Goal: Transaction & Acquisition: Purchase product/service

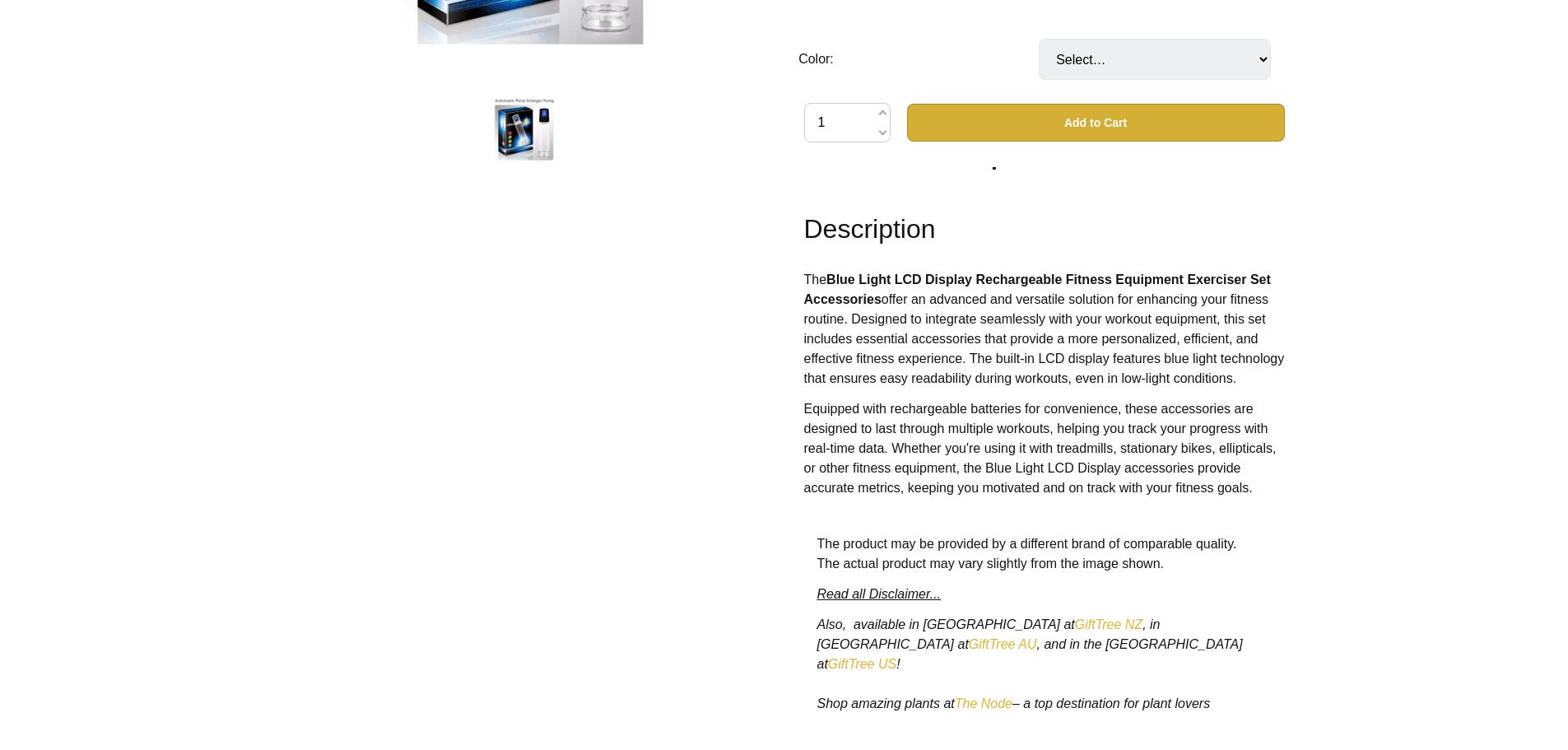
scroll to position [1733, 0]
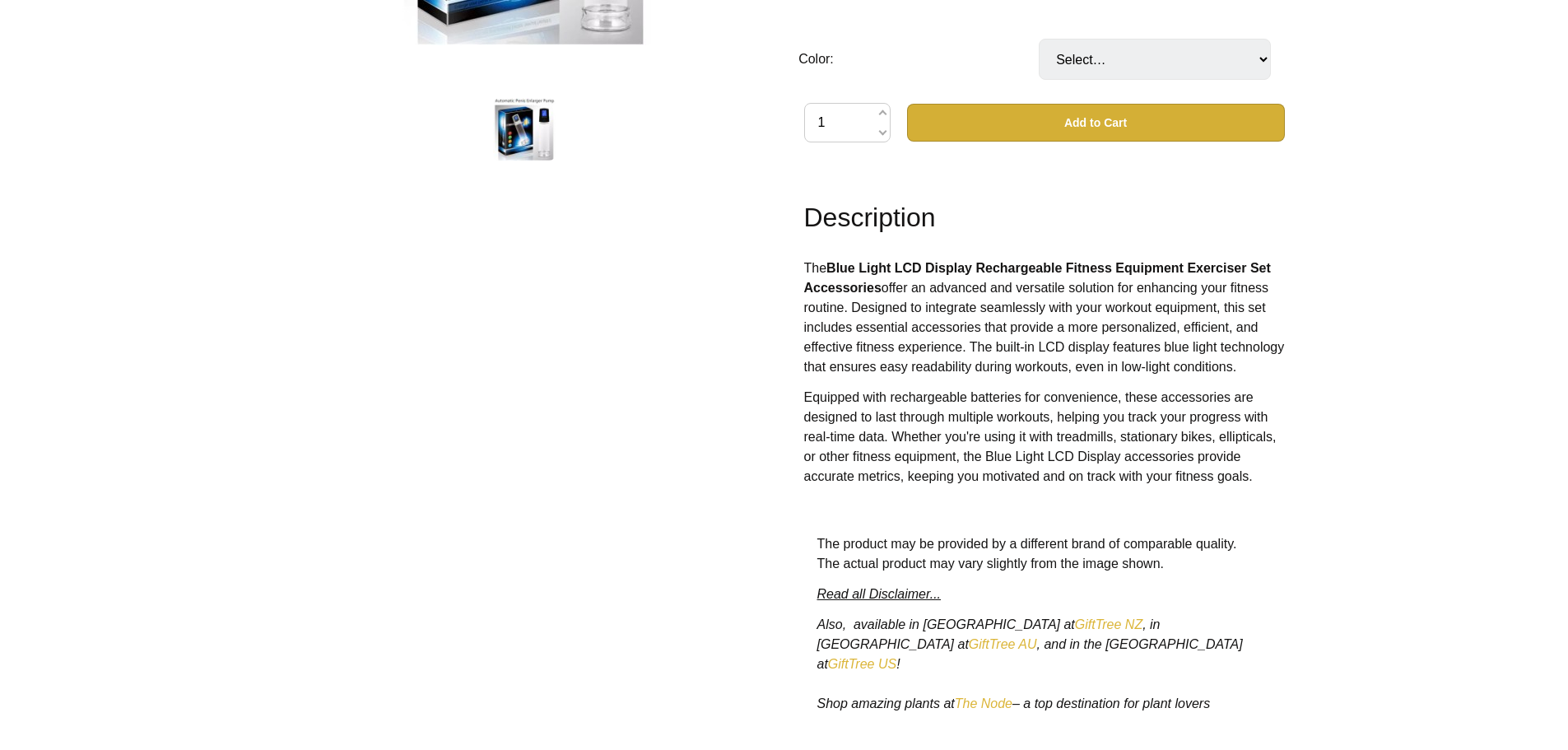
drag, startPoint x: 908, startPoint y: 285, endPoint x: 1208, endPoint y: 386, distance: 316.5
click at [1208, 377] on p "The Blue Light LCD Display Rechargeable Fitness Equipment Exerciser Set Accesso…" at bounding box center [1044, 318] width 480 height 118
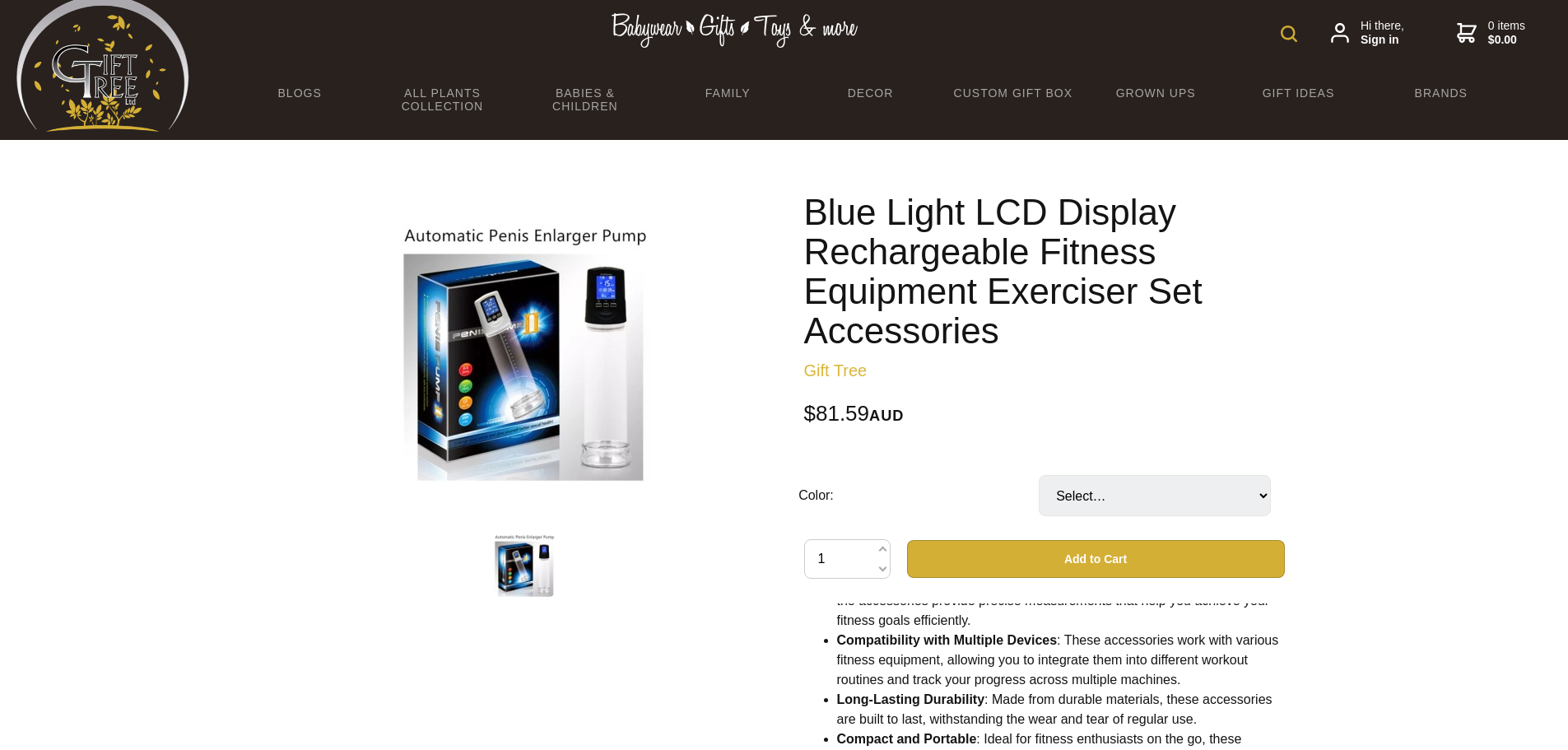
scroll to position [0, 0]
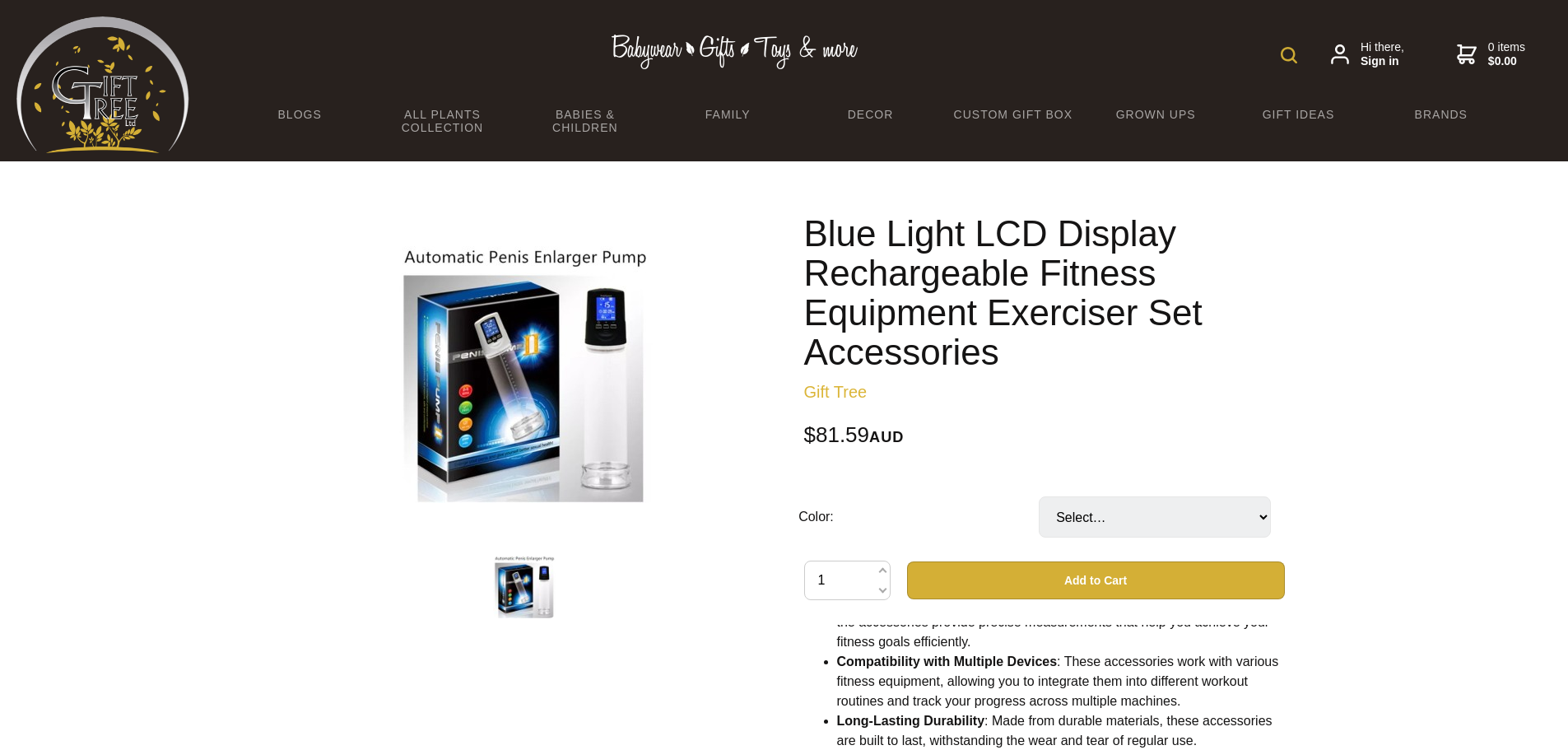
click at [545, 400] on img at bounding box center [524, 375] width 257 height 257
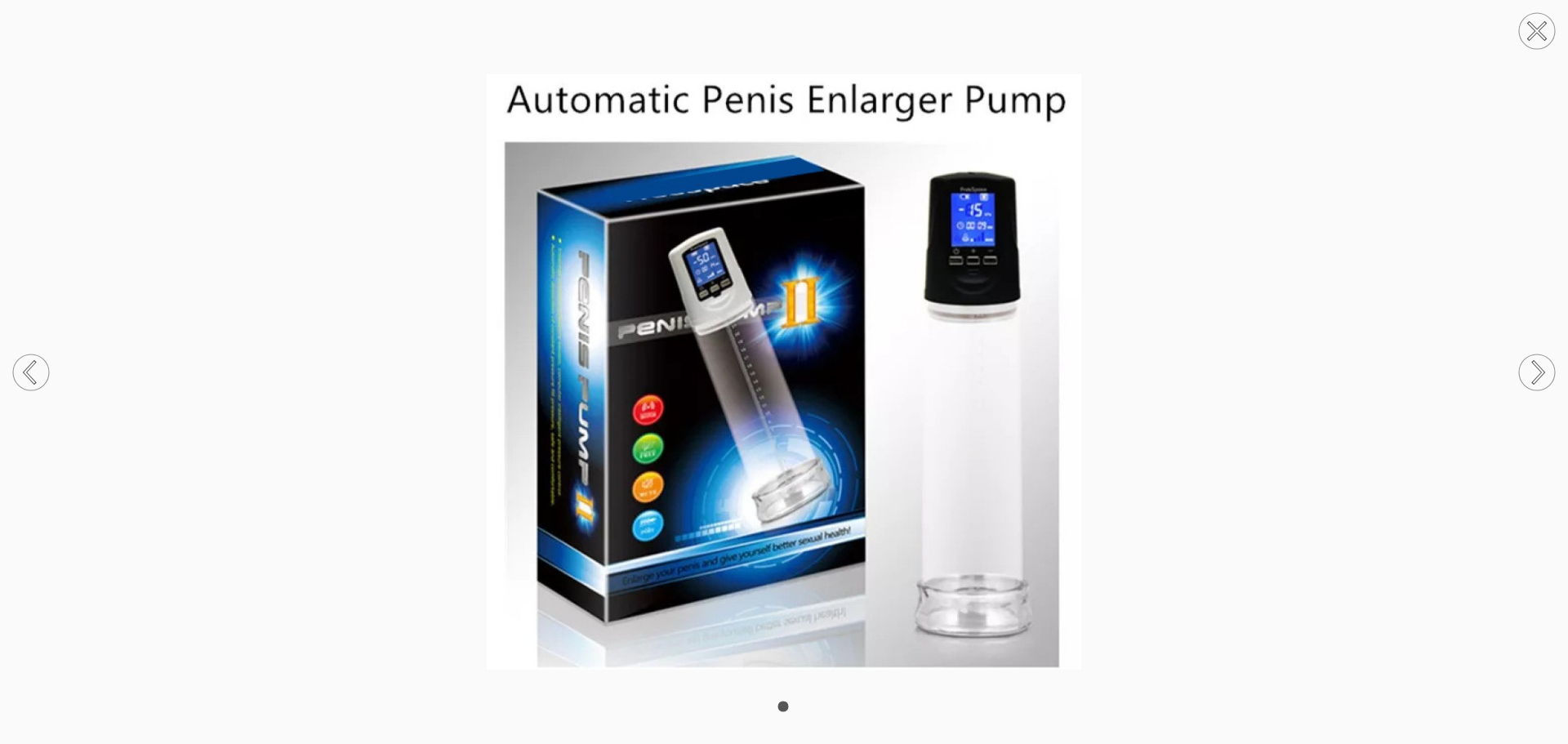
click at [1545, 369] on circle at bounding box center [1537, 372] width 36 height 36
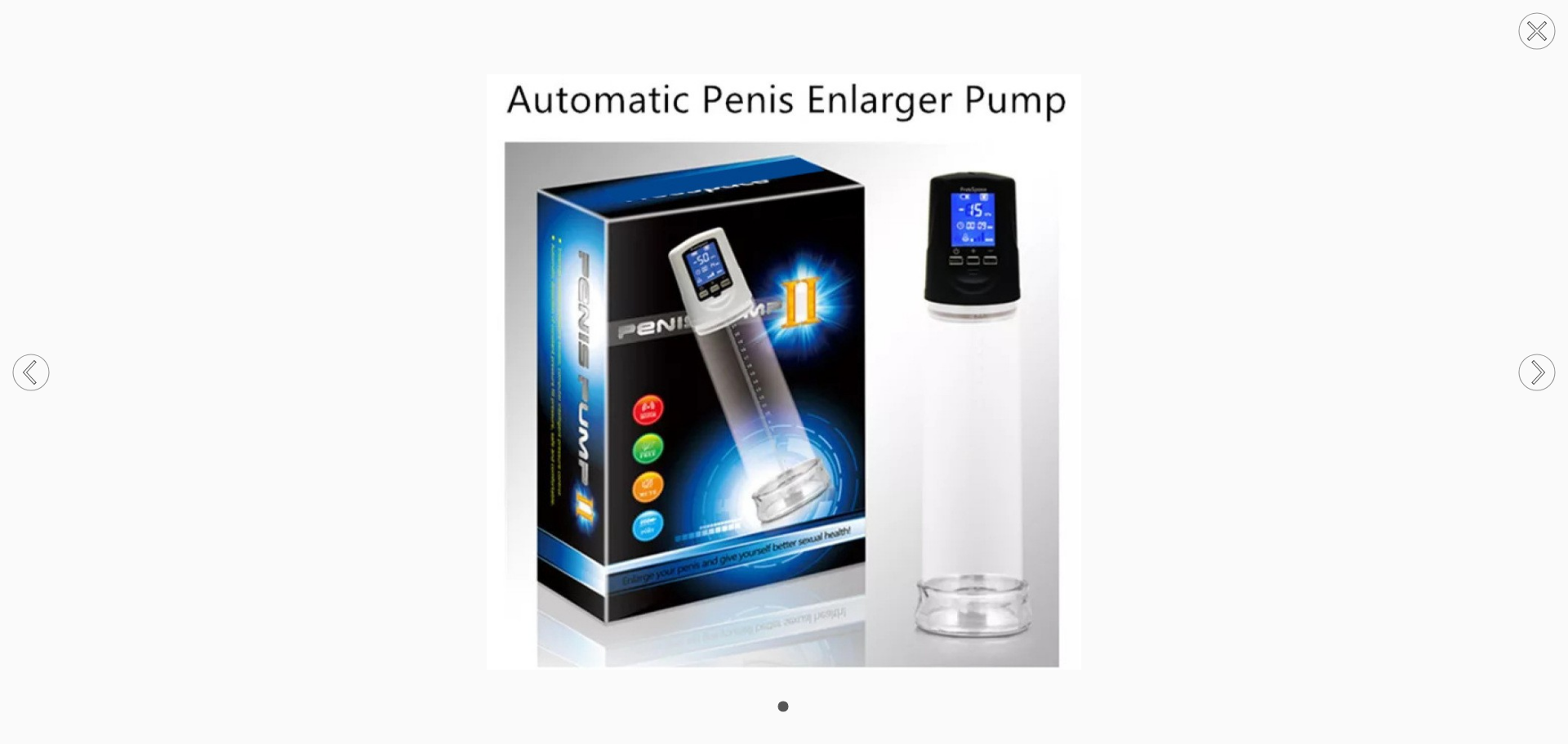
click at [1545, 369] on circle at bounding box center [1537, 372] width 36 height 36
click at [1541, 40] on circle at bounding box center [1537, 31] width 36 height 36
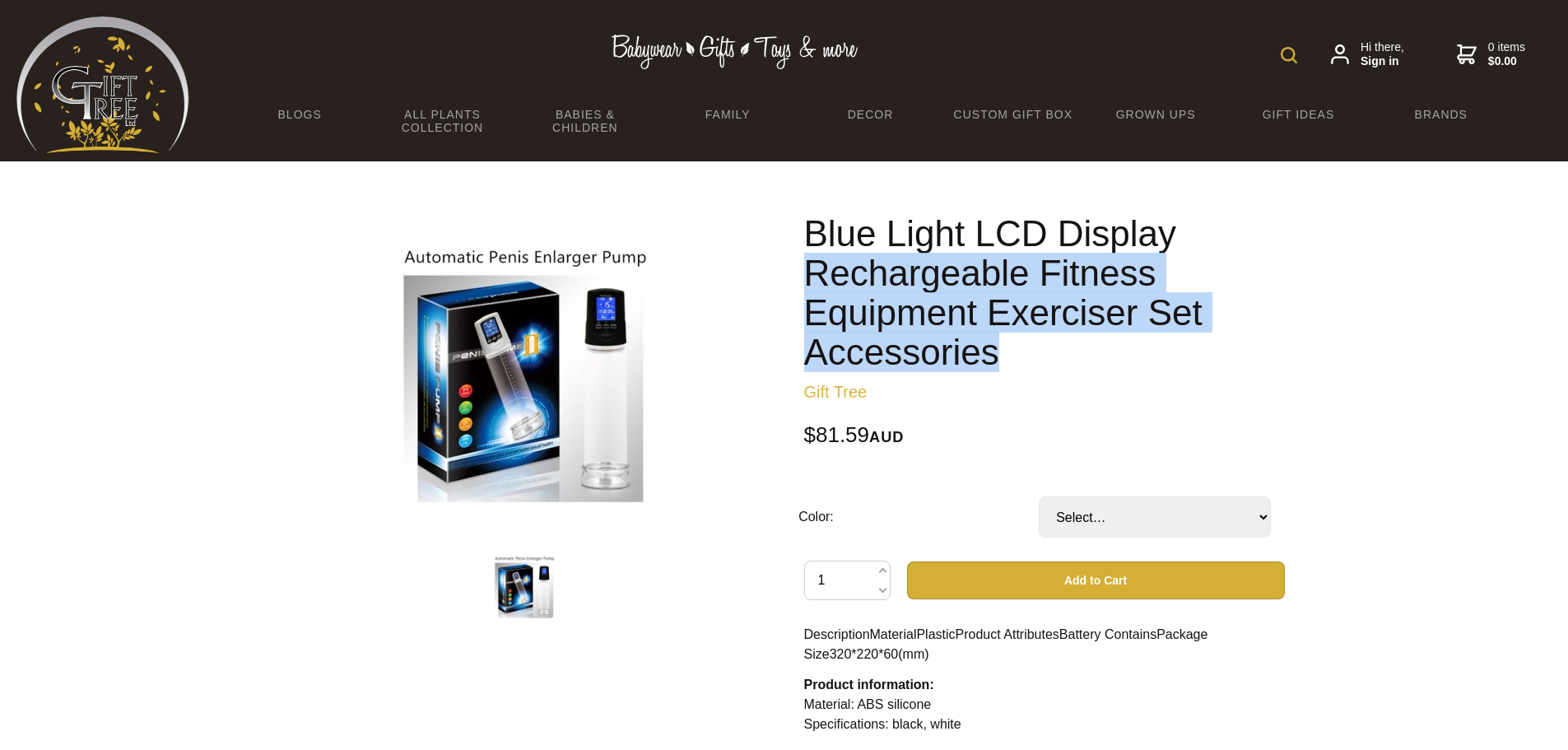
drag, startPoint x: 813, startPoint y: 268, endPoint x: 1133, endPoint y: 345, distance: 329.1
click at [1133, 345] on h1 "Blue Light LCD Display Rechargeable Fitness Equipment Exerciser Set Accessories" at bounding box center [1044, 293] width 480 height 158
click at [1032, 332] on h1 "Blue Light LCD Display Rechargeable Fitness Equipment Exerciser Set Accessories" at bounding box center [1044, 293] width 480 height 158
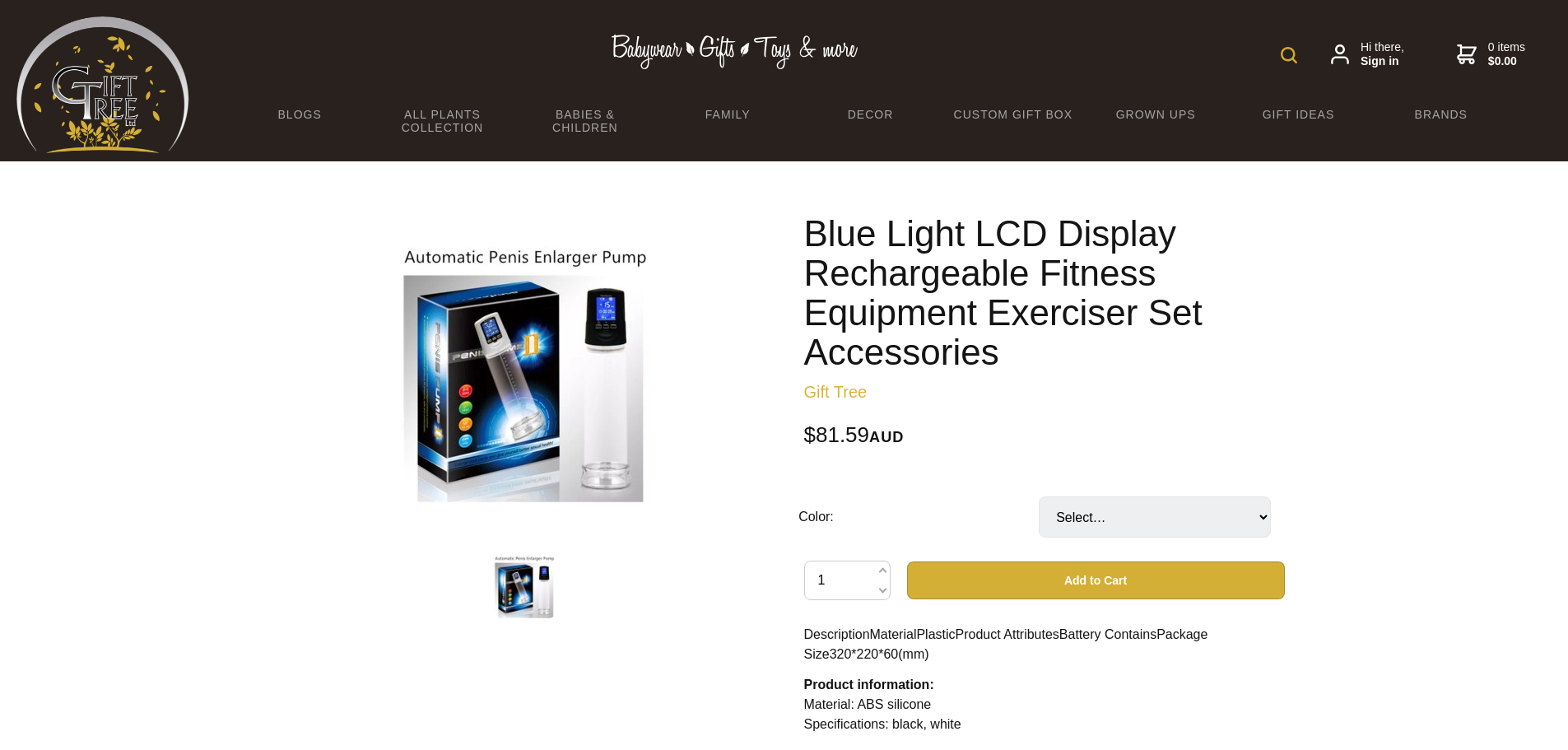
click at [408, 252] on img at bounding box center [524, 375] width 257 height 257
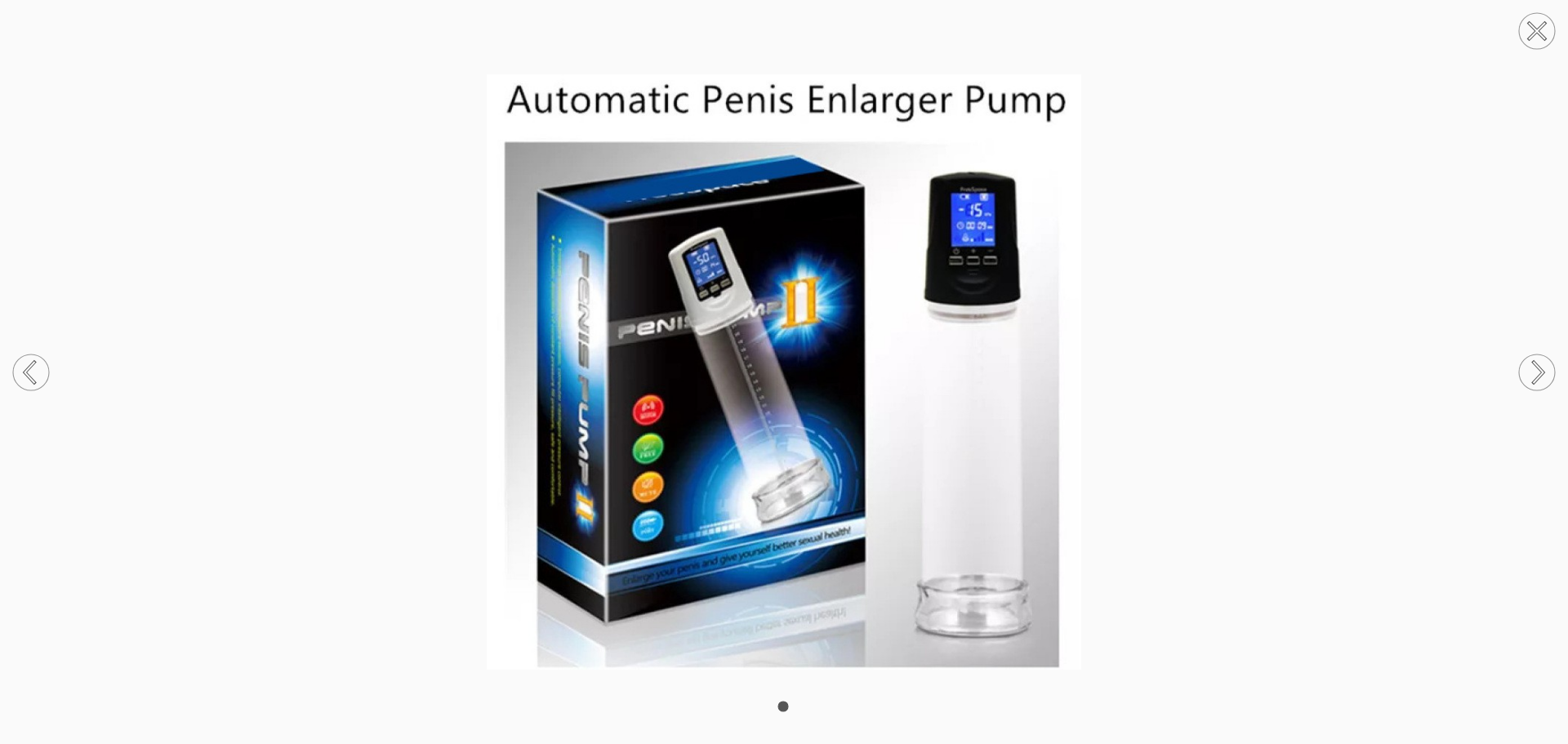
click at [1546, 27] on circle at bounding box center [1537, 31] width 36 height 36
